Goal: Transaction & Acquisition: Purchase product/service

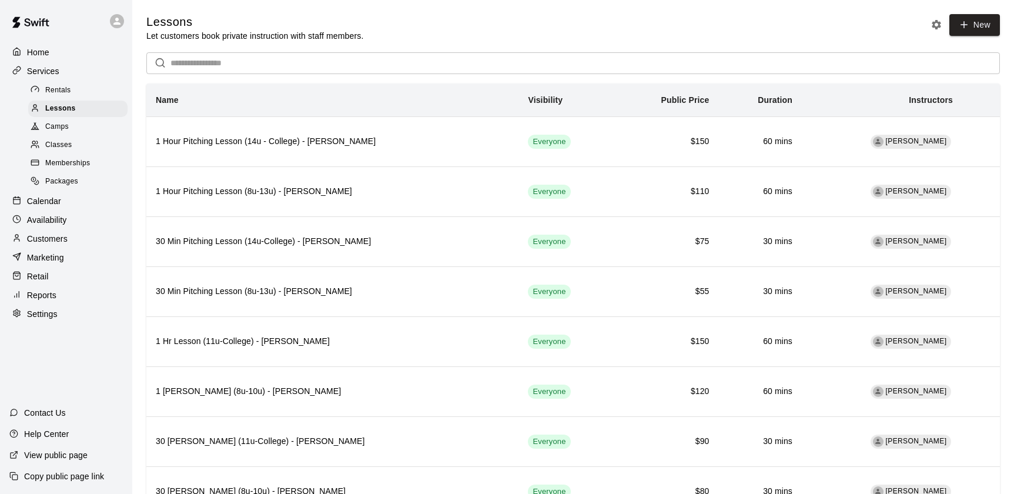
scroll to position [1072, 0]
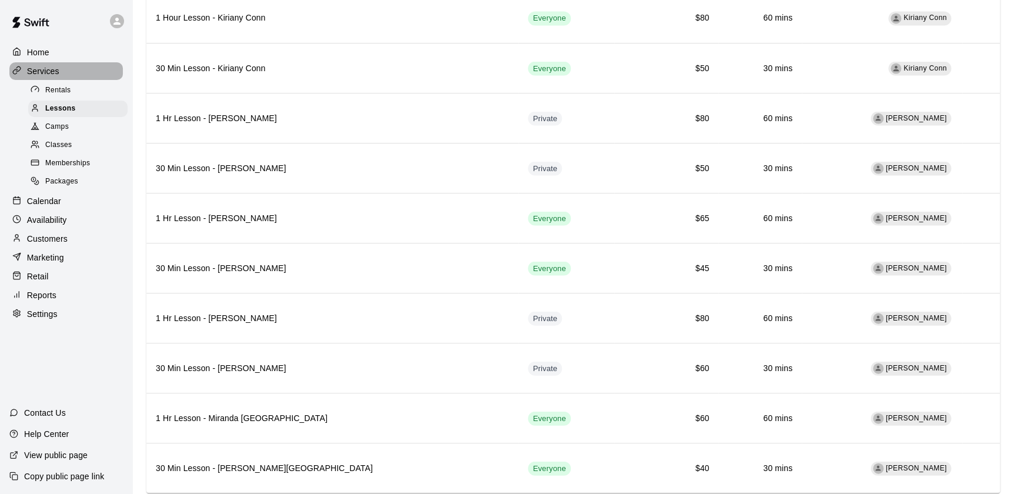
click at [42, 68] on p "Services" at bounding box center [43, 71] width 32 height 12
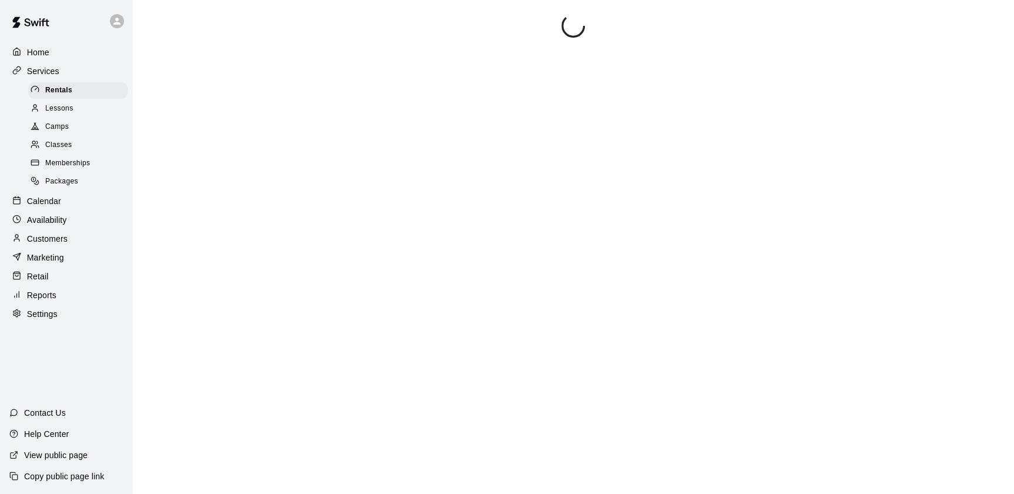
click at [50, 56] on div "Home" at bounding box center [65, 52] width 113 height 18
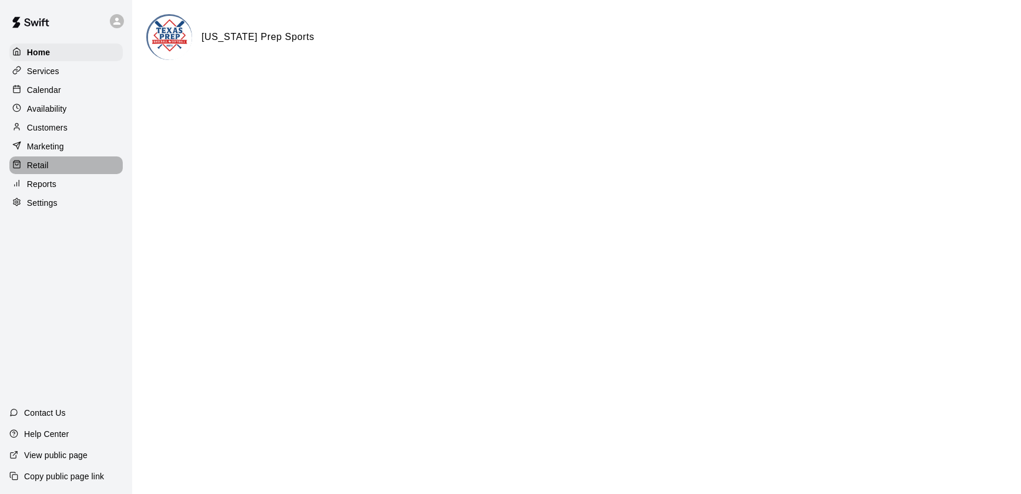
click at [57, 166] on div "Retail" at bounding box center [65, 165] width 113 height 18
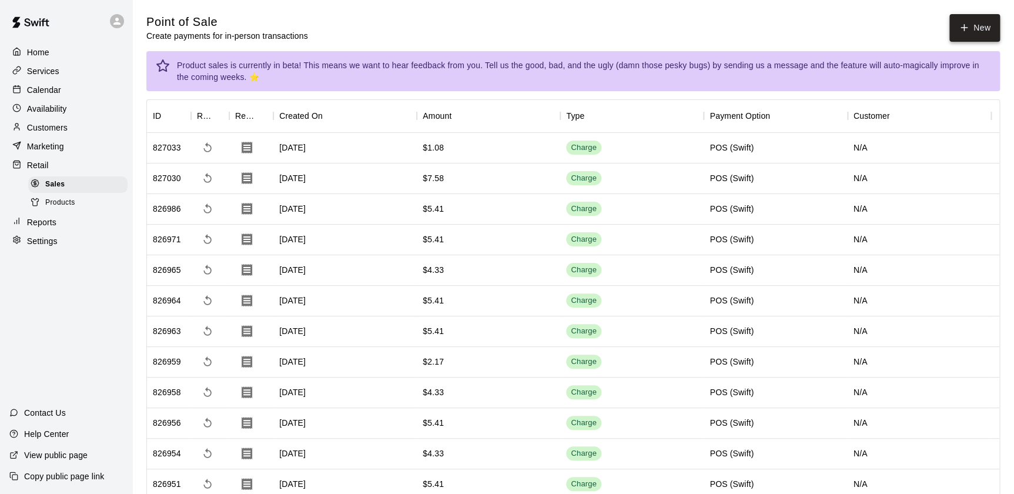
click at [964, 29] on icon "button" at bounding box center [963, 27] width 11 height 11
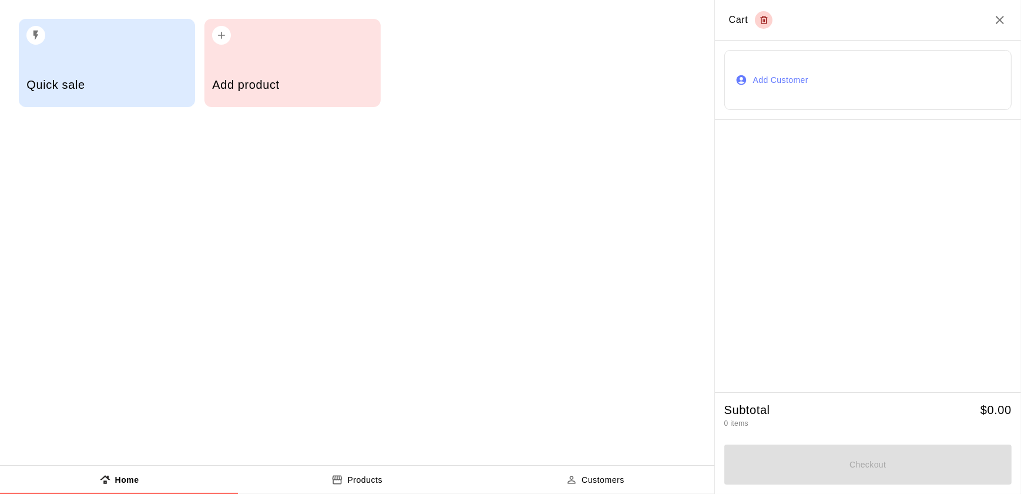
click at [270, 77] on h5 "Add product" at bounding box center [292, 85] width 160 height 16
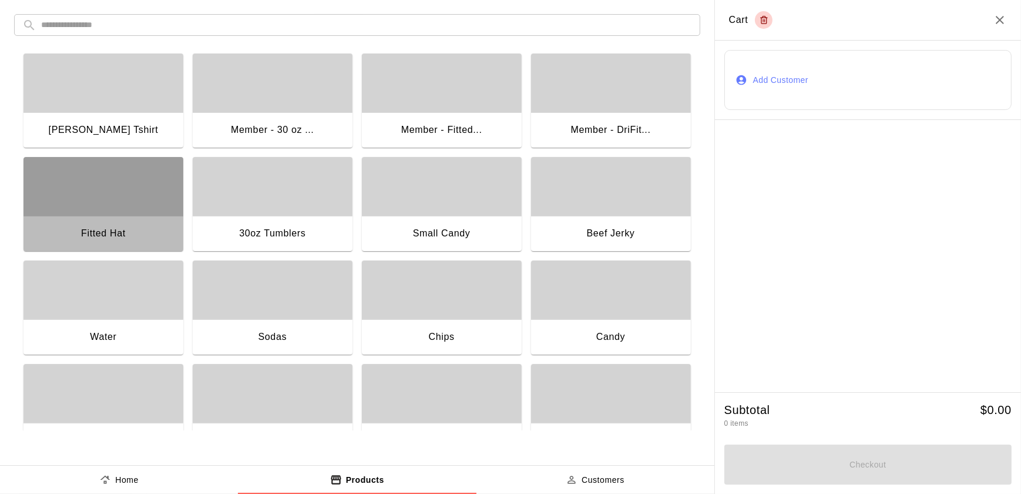
click at [140, 213] on div "button" at bounding box center [104, 186] width 160 height 59
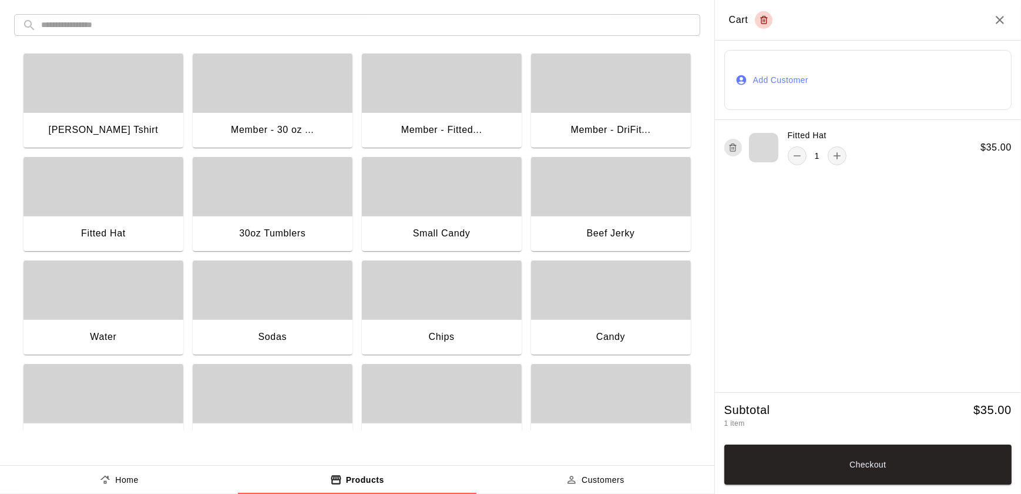
click at [108, 480] on icon "product sales tabs" at bounding box center [105, 480] width 12 height 12
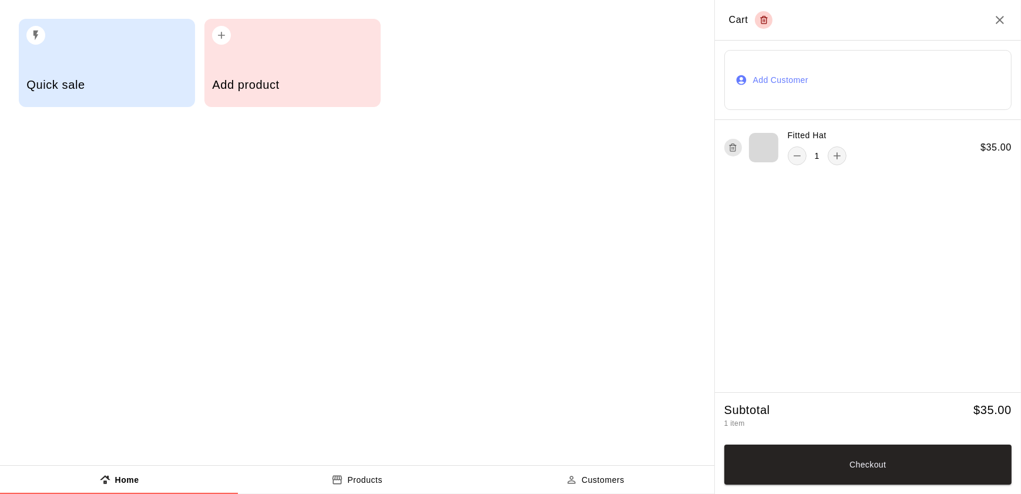
click at [583, 474] on p "Customers" at bounding box center [603, 480] width 43 height 12
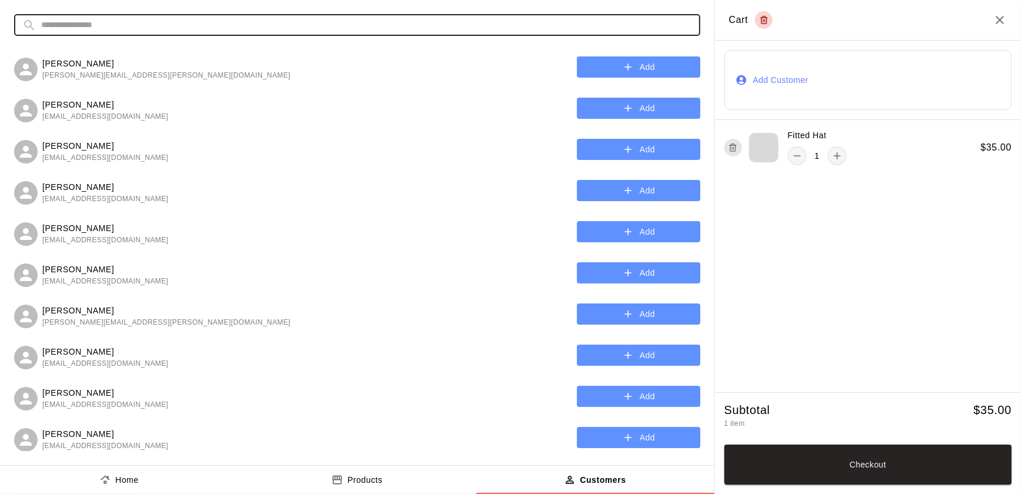
click at [51, 20] on input "text" at bounding box center [366, 25] width 651 height 22
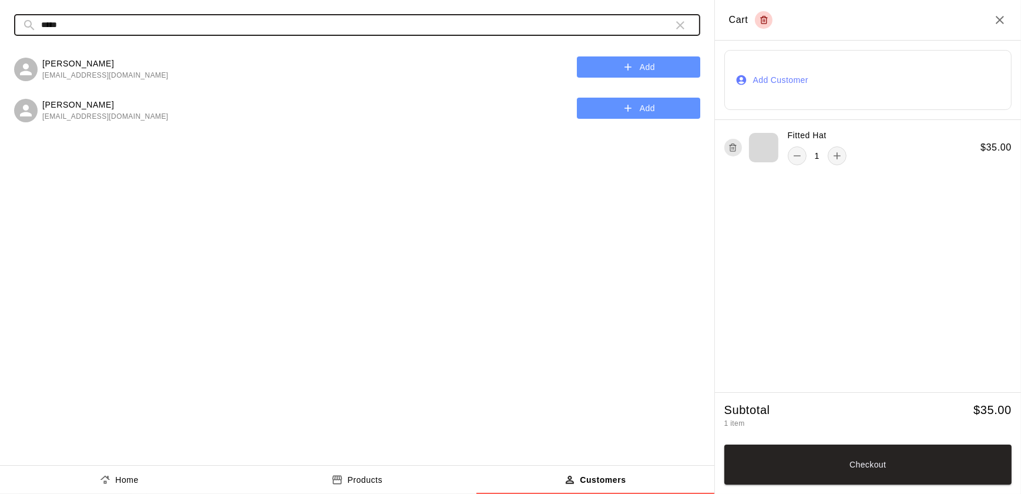
type input "*****"
click at [611, 75] on button "Add" at bounding box center [638, 67] width 123 height 22
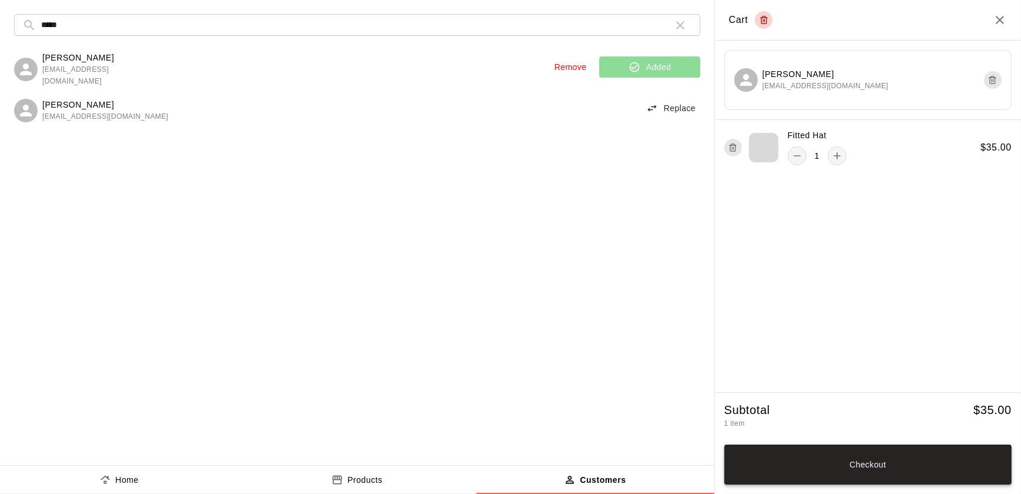
click at [803, 465] on button "Checkout" at bounding box center [868, 464] width 287 height 40
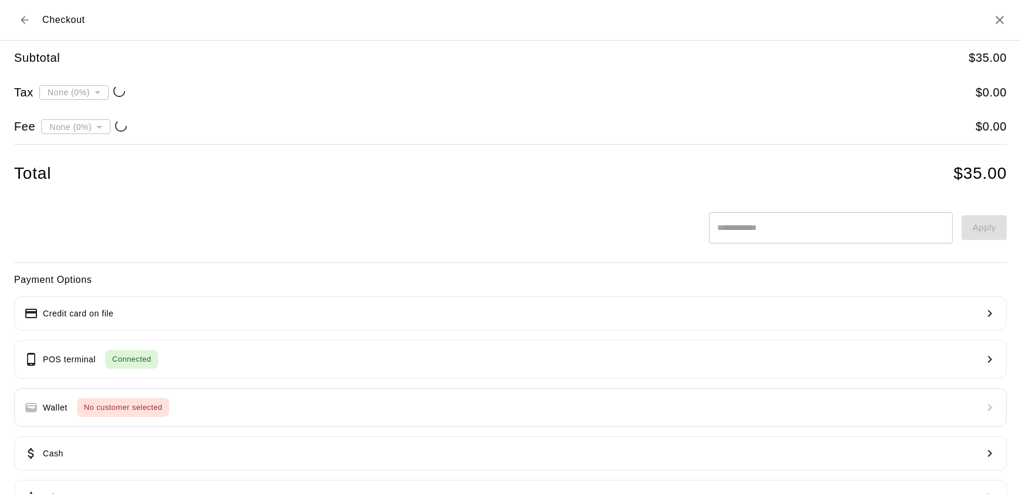
type input "**********"
click at [416, 324] on button "Credit card on file" at bounding box center [510, 313] width 993 height 34
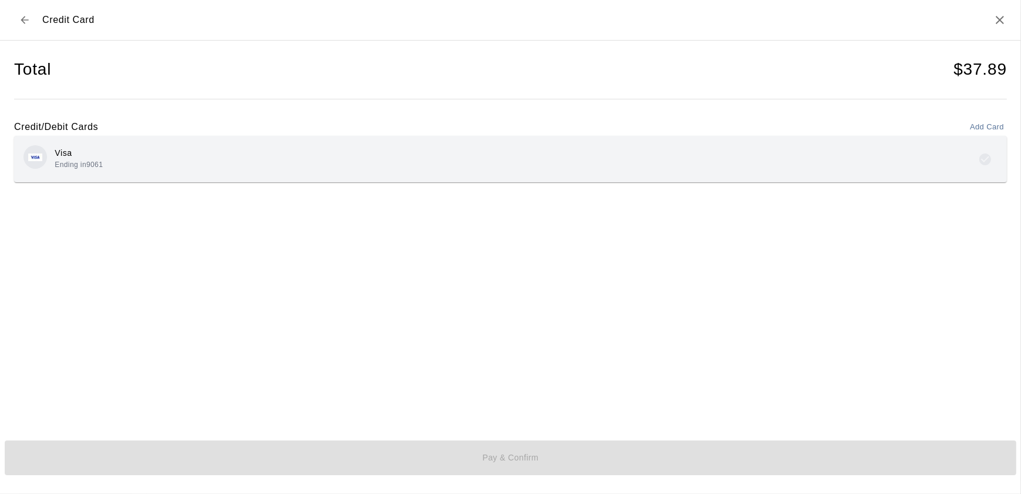
click at [123, 165] on div "Visa Ending in 9061" at bounding box center [511, 159] width 974 height 28
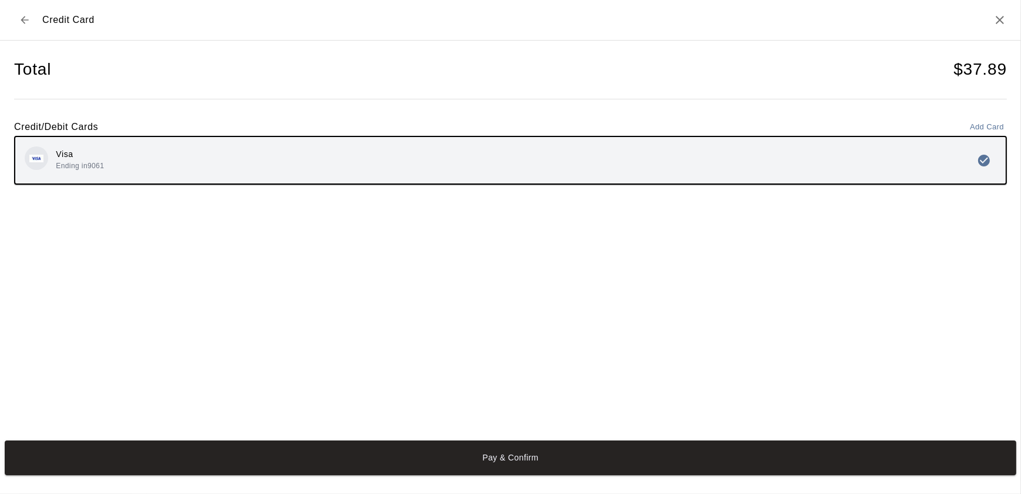
click at [139, 475] on div "Pay & Confirm" at bounding box center [510, 457] width 1021 height 44
click at [131, 462] on button "Pay & Confirm" at bounding box center [511, 457] width 1012 height 35
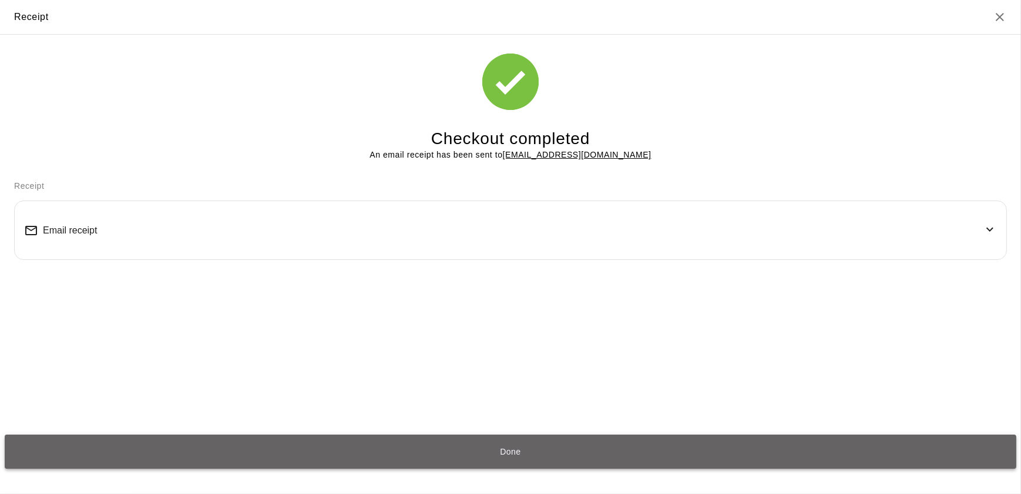
click at [182, 448] on button "Done" at bounding box center [511, 451] width 1012 height 35
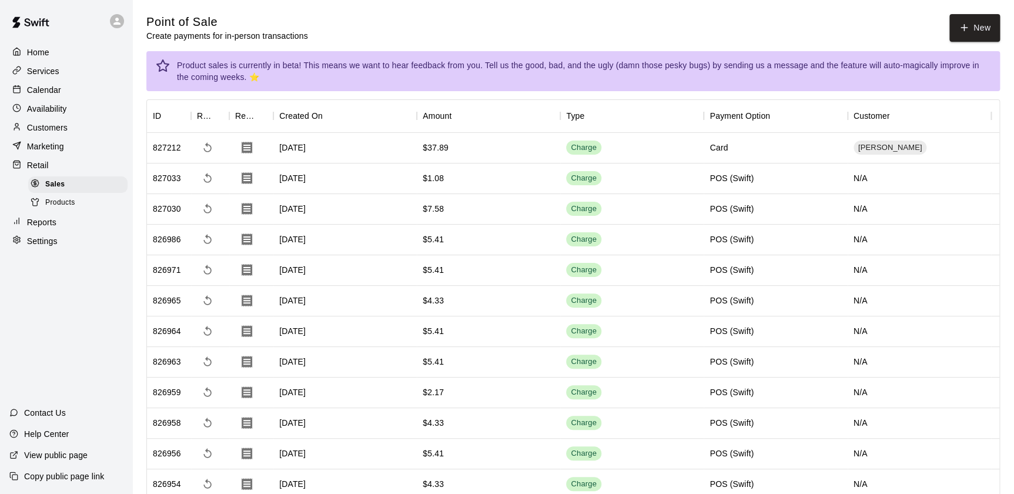
click at [35, 79] on div "Services" at bounding box center [65, 71] width 113 height 18
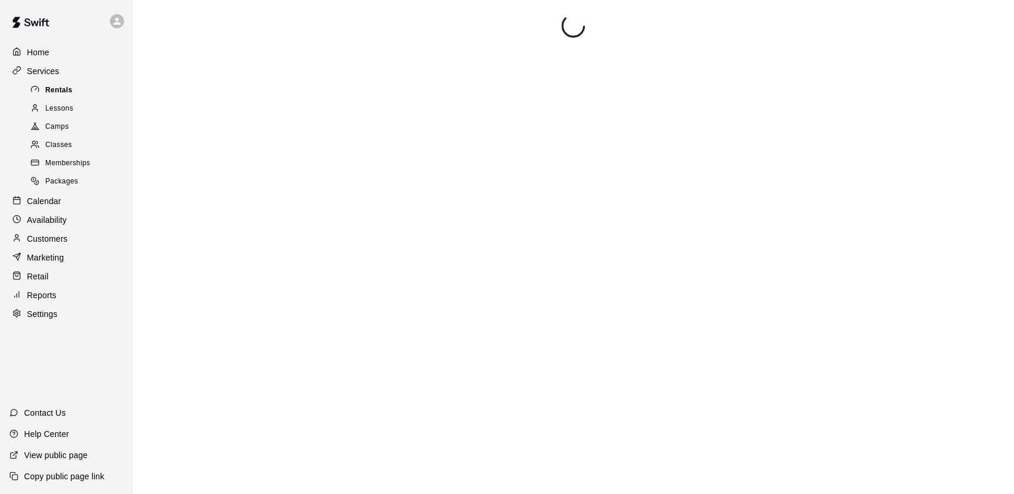
click at [56, 86] on span "Rentals" at bounding box center [58, 91] width 27 height 12
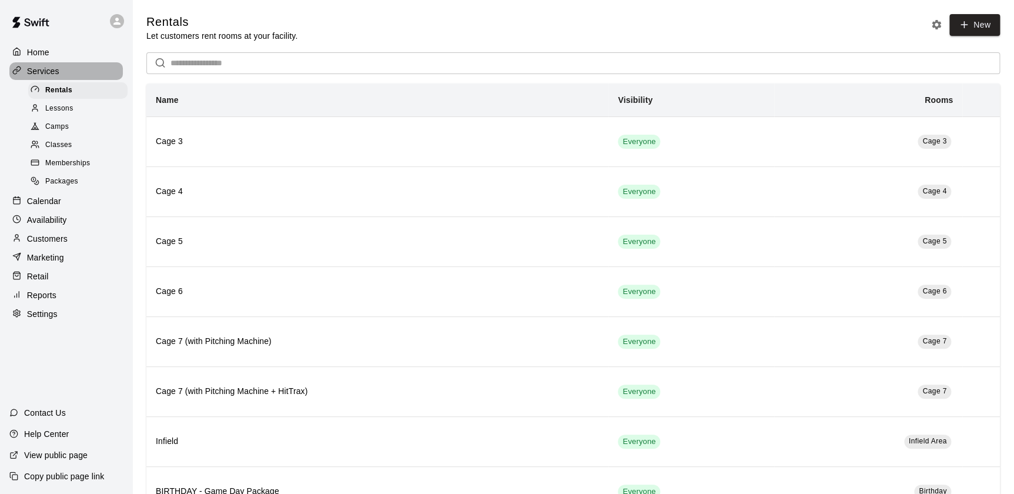
click at [41, 71] on p "Services" at bounding box center [43, 71] width 32 height 12
click at [61, 209] on div "Calendar" at bounding box center [65, 201] width 113 height 18
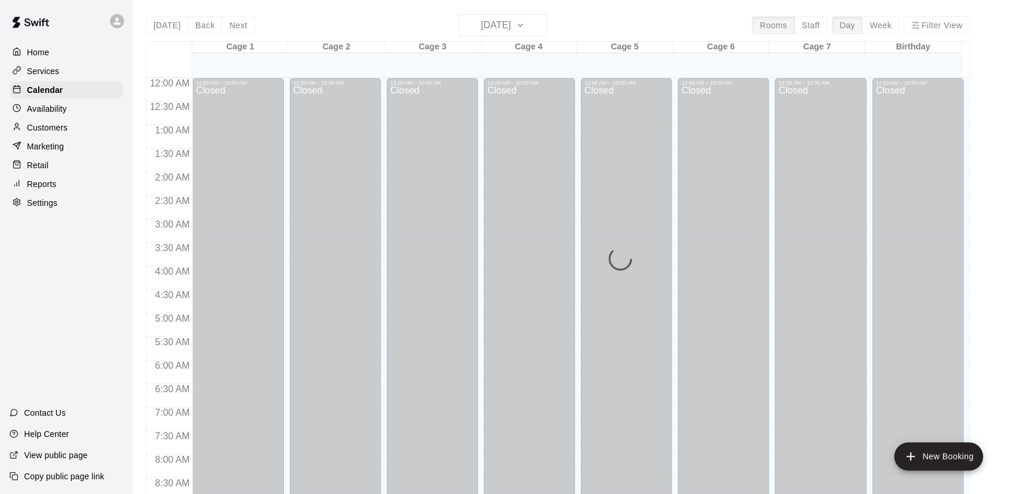
scroll to position [663, 0]
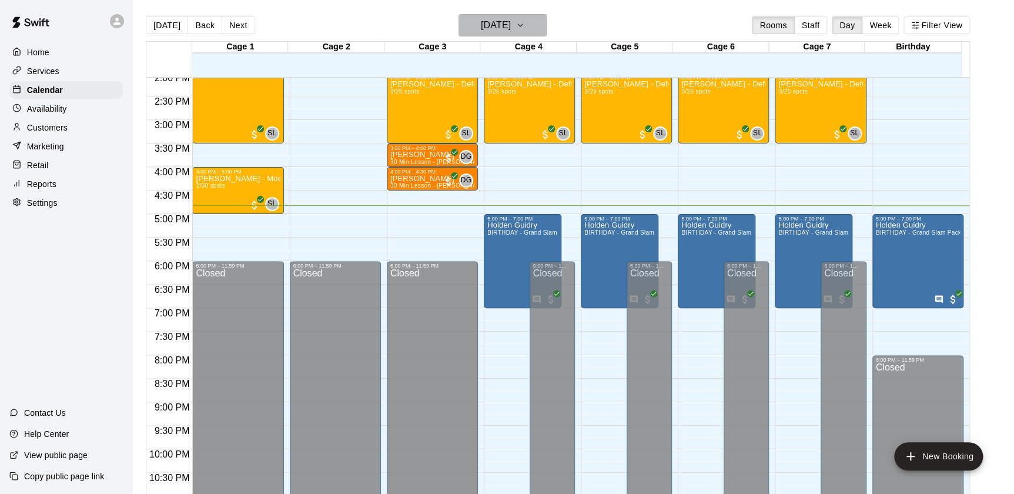
click at [492, 22] on h6 "[DATE]" at bounding box center [496, 25] width 30 height 16
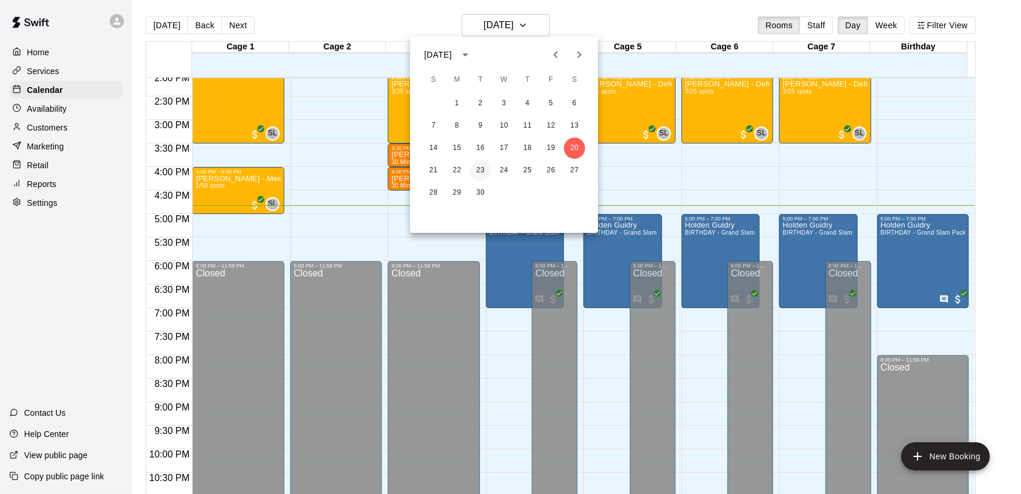
click at [484, 164] on button "23" at bounding box center [480, 170] width 21 height 21
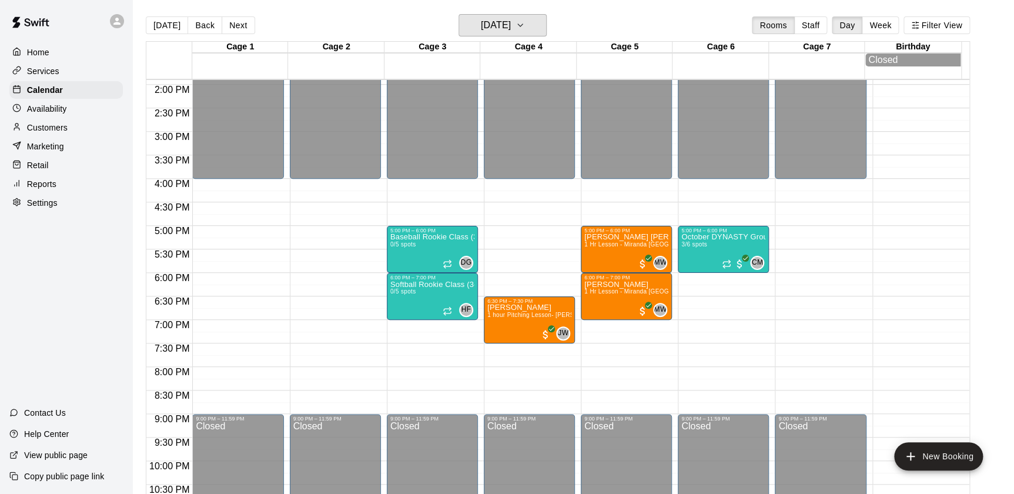
scroll to position [654, 0]
click at [481, 25] on h6 "[DATE]" at bounding box center [496, 25] width 30 height 16
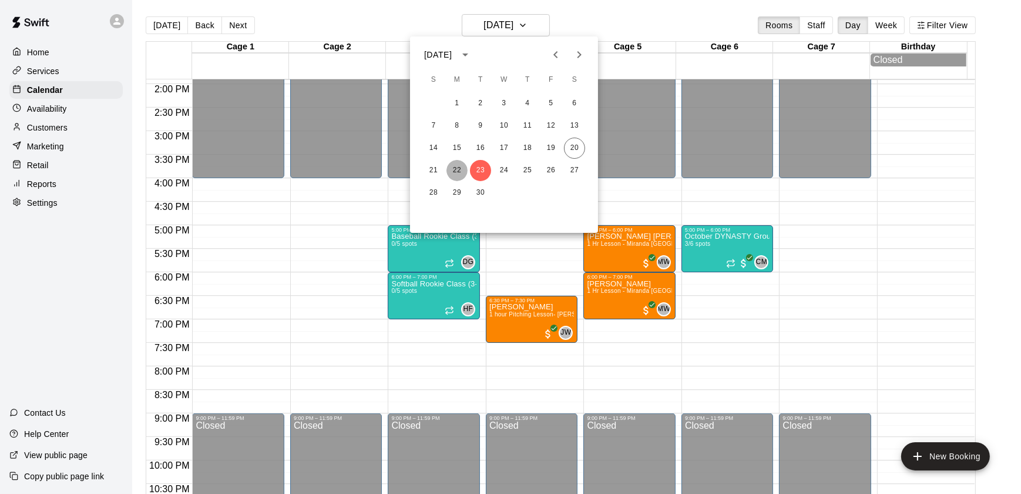
click at [456, 165] on button "22" at bounding box center [457, 170] width 21 height 21
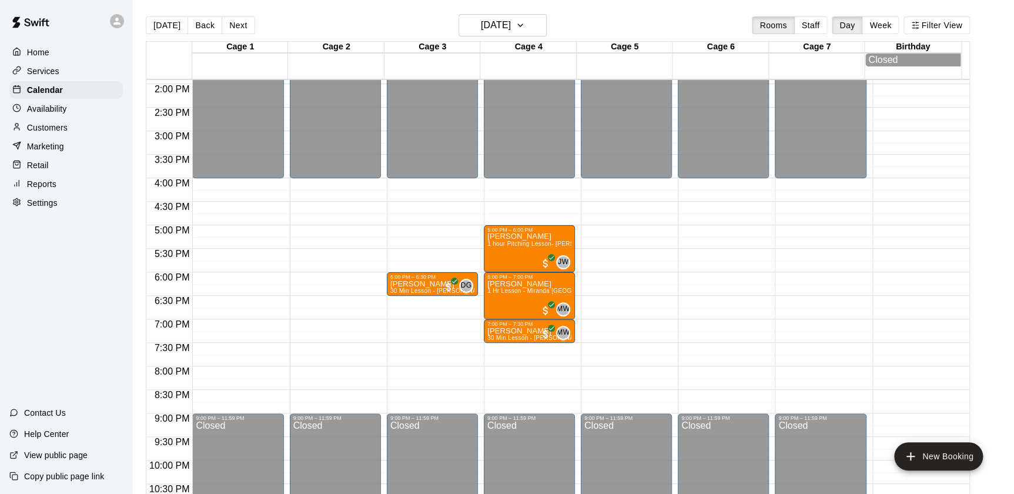
click at [53, 110] on p "Availability" at bounding box center [47, 109] width 40 height 12
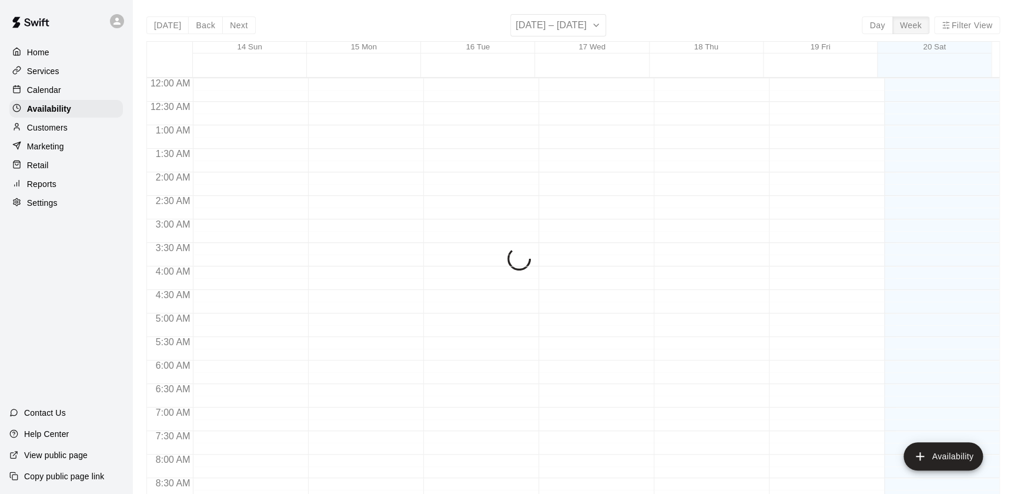
scroll to position [699, 0]
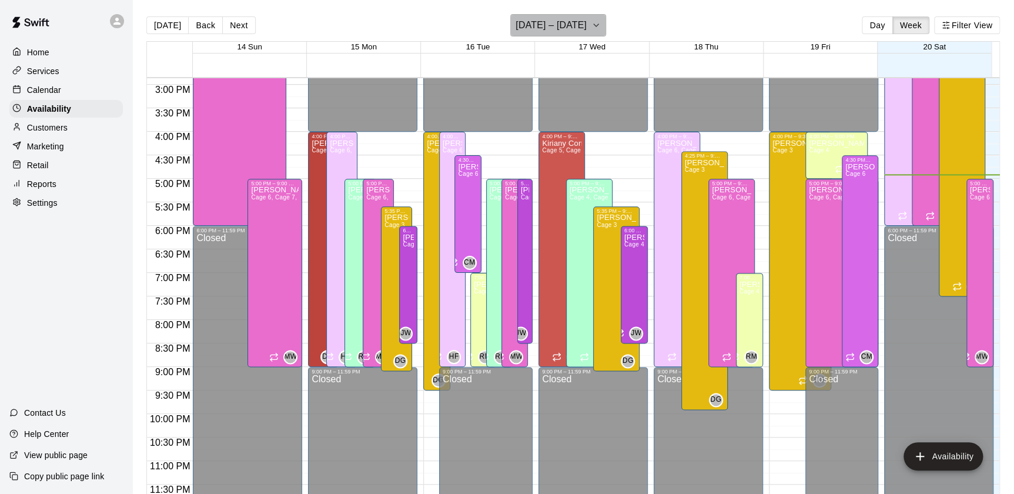
click at [539, 25] on h6 "[DATE] – [DATE]" at bounding box center [550, 25] width 71 height 16
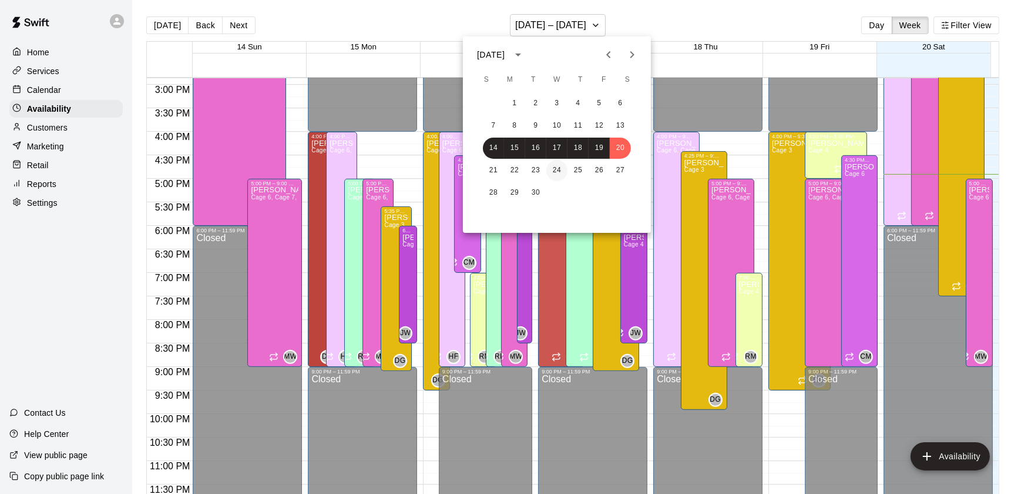
click at [559, 176] on button "24" at bounding box center [557, 170] width 21 height 21
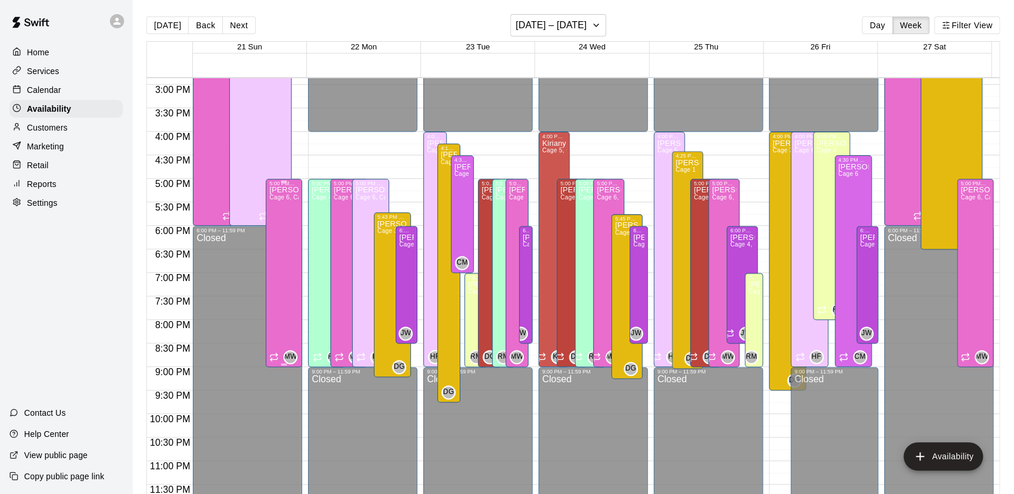
click at [283, 237] on div "[PERSON_NAME] Cage 6, Cage 7, Cage 5, Cage 4" at bounding box center [283, 433] width 29 height 494
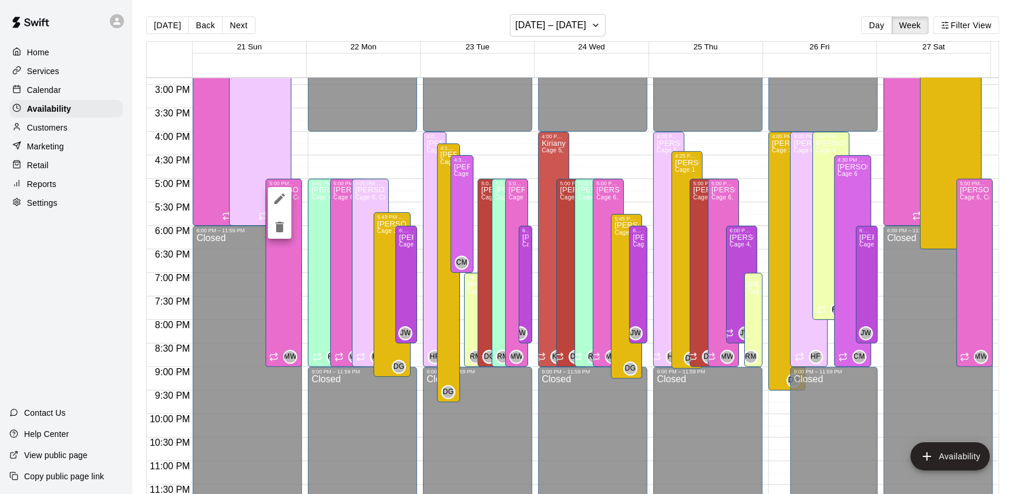
click at [601, 205] on div at bounding box center [510, 247] width 1021 height 494
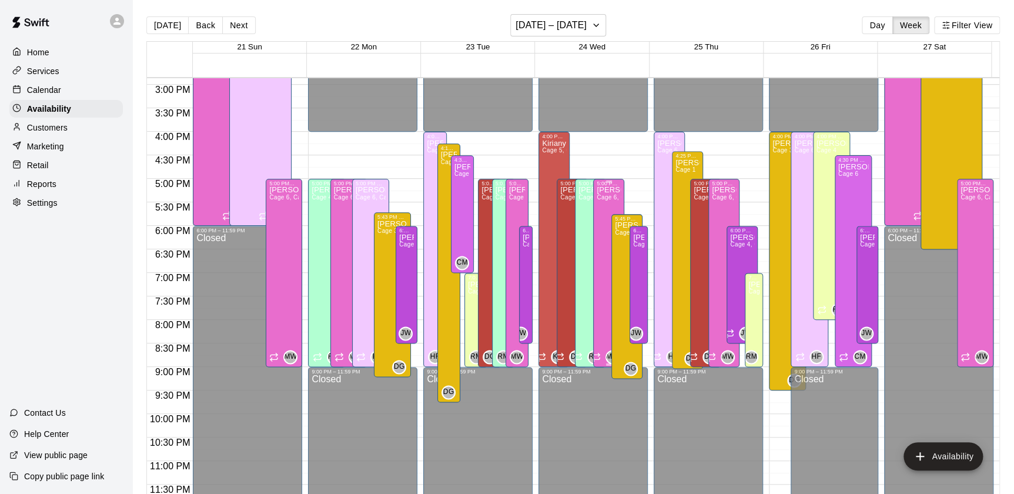
click at [601, 205] on div "[PERSON_NAME] Cage 6, Cage 7, Cage 5, Cage 4" at bounding box center [608, 433] width 24 height 494
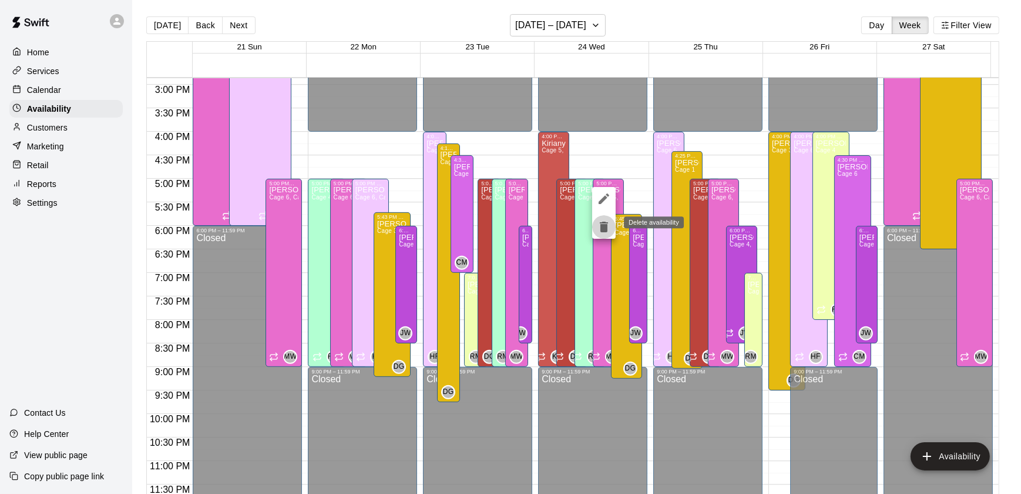
click at [604, 229] on icon "delete" at bounding box center [604, 227] width 8 height 11
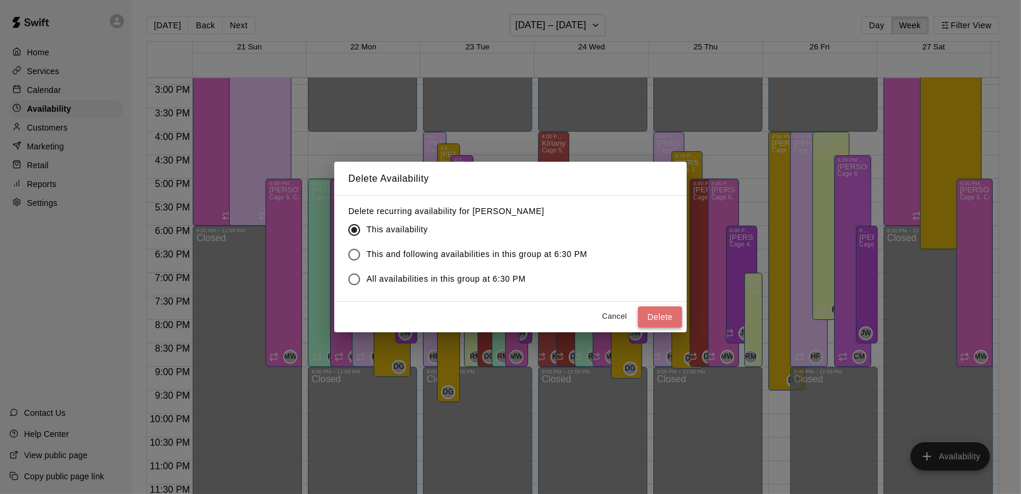
click at [651, 319] on button "Delete" at bounding box center [660, 317] width 44 height 22
